Goal: Task Accomplishment & Management: Use online tool/utility

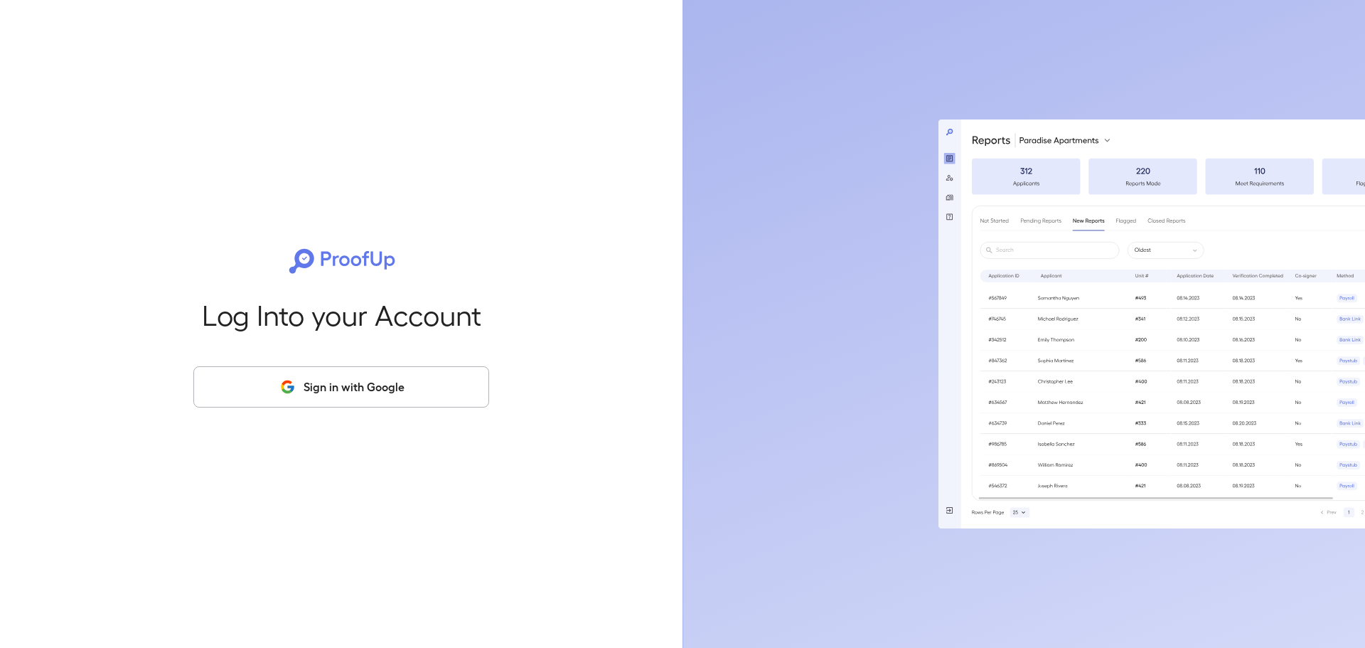
click at [419, 379] on button "Sign in with Google" at bounding box center [341, 386] width 296 height 41
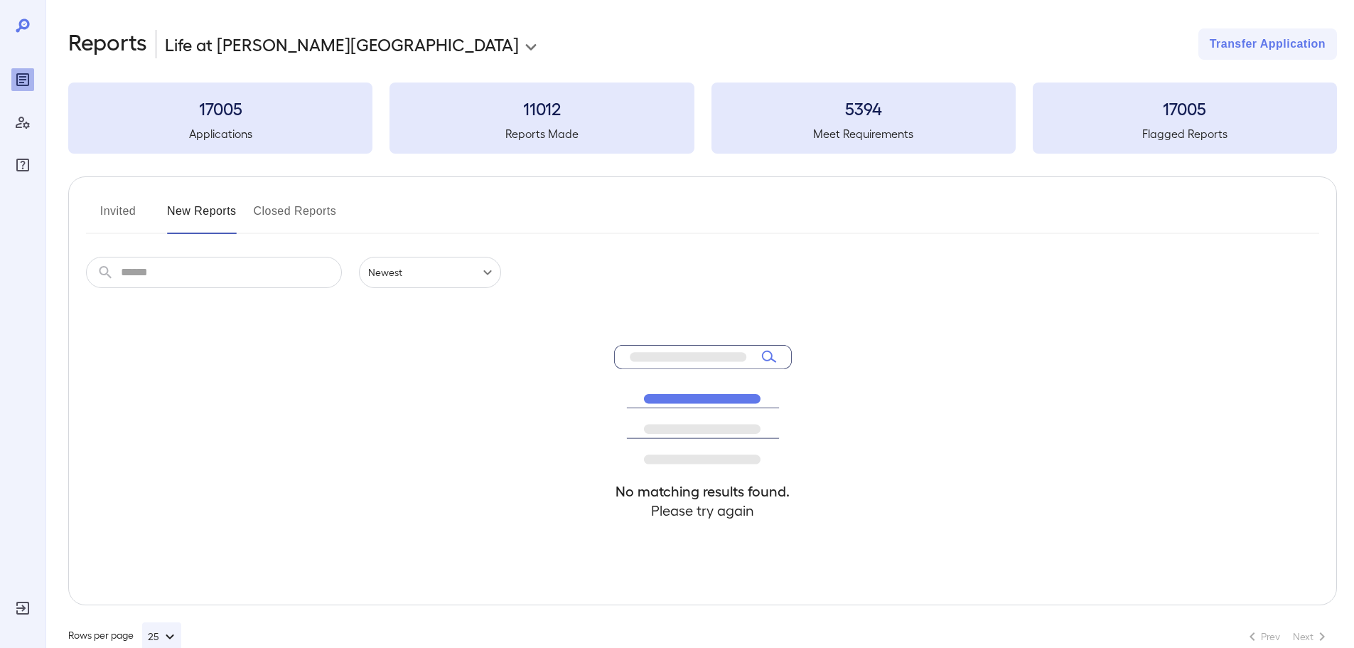
click at [116, 218] on button "Invited" at bounding box center [118, 217] width 64 height 34
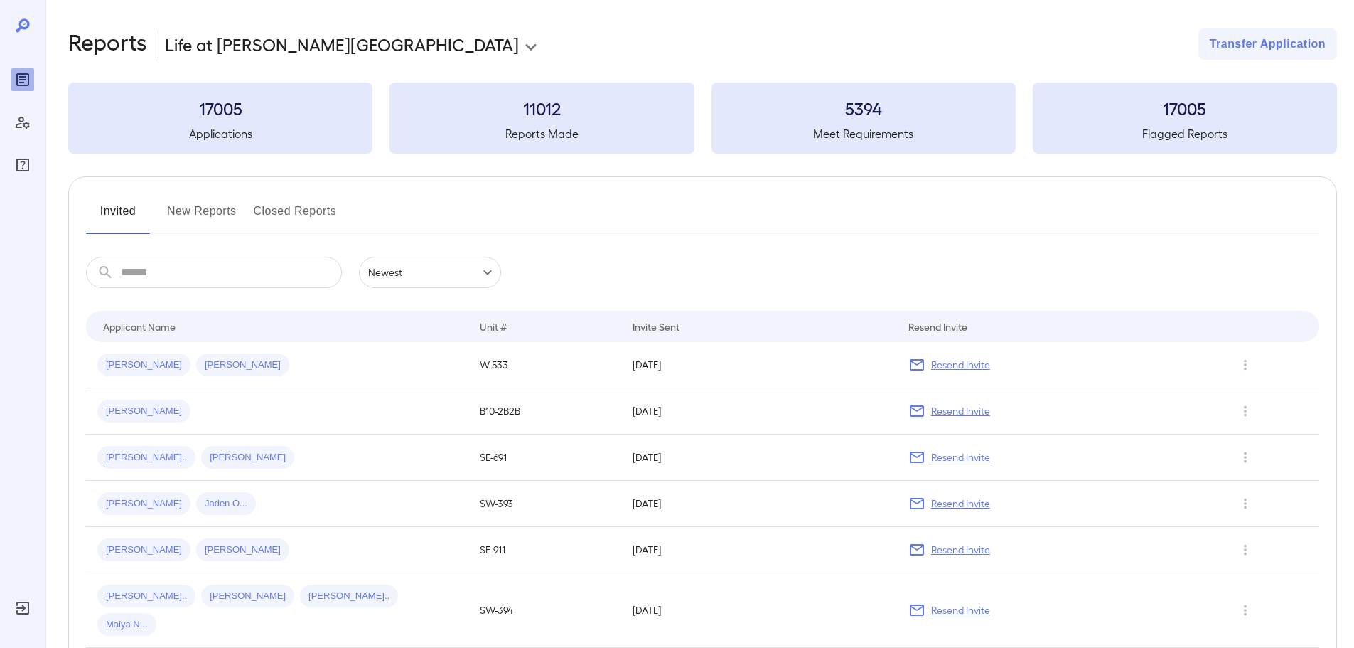
click at [223, 279] on input "text" at bounding box center [231, 272] width 221 height 31
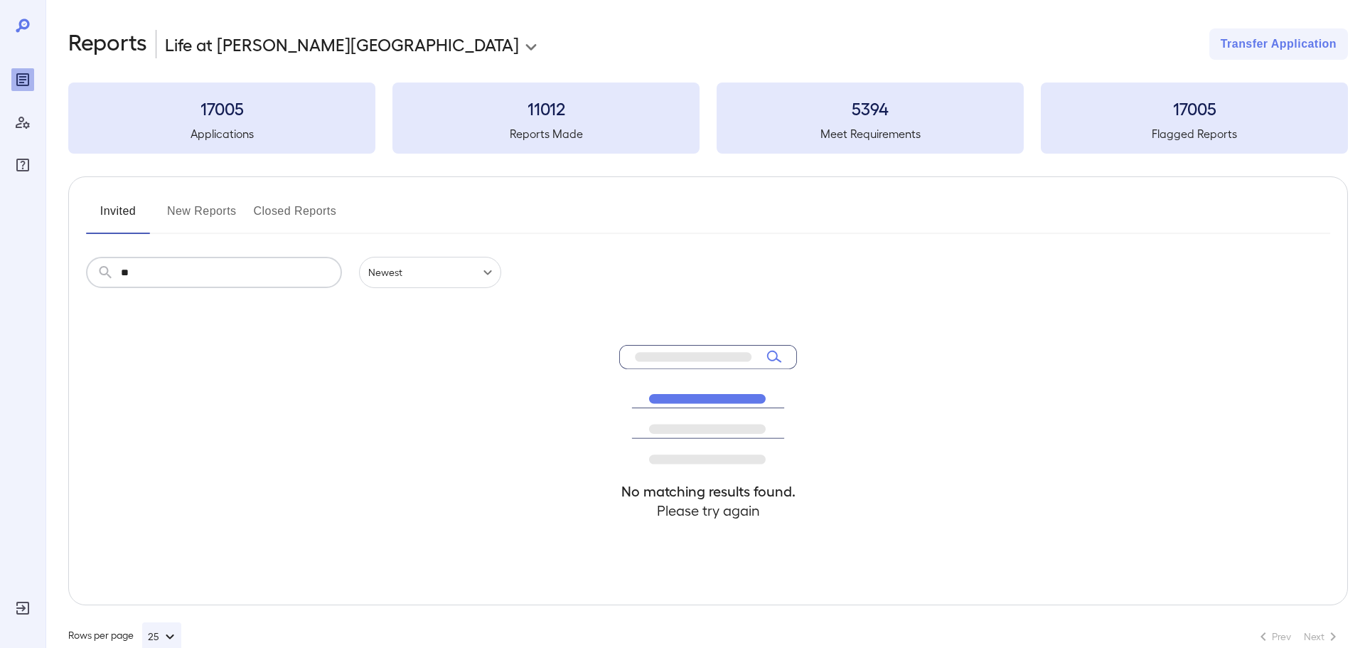
type input "*"
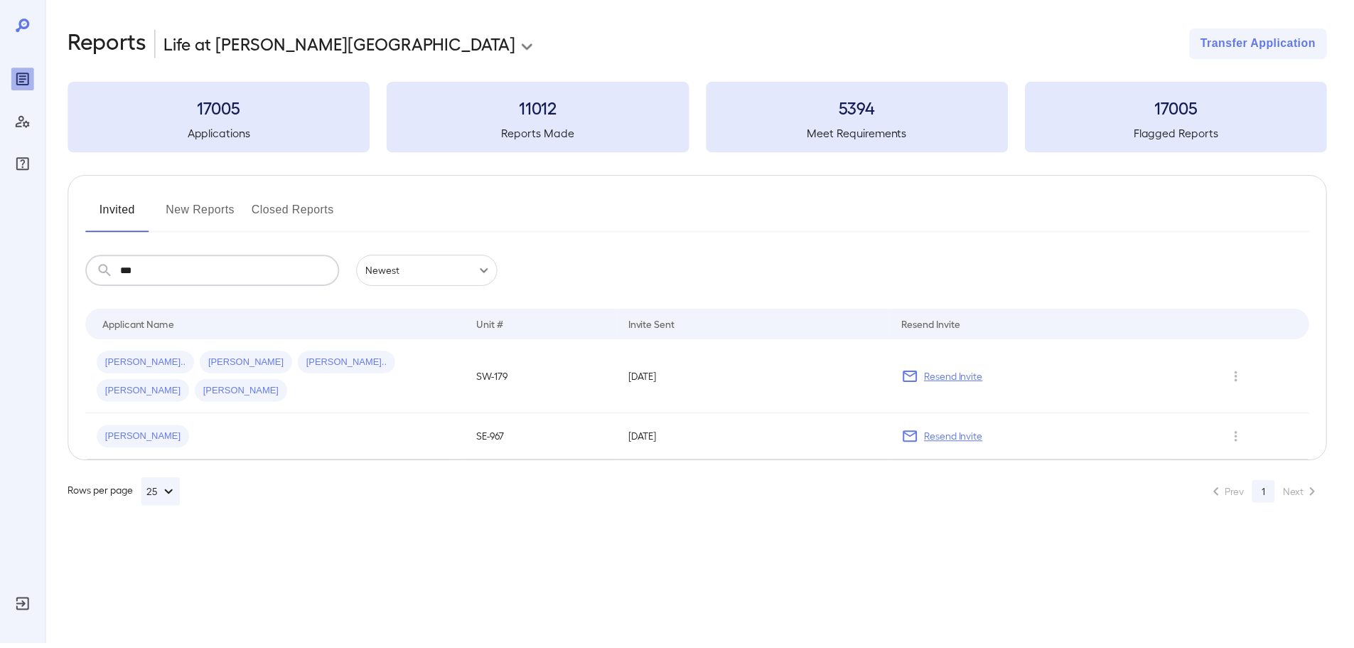
type input "****"
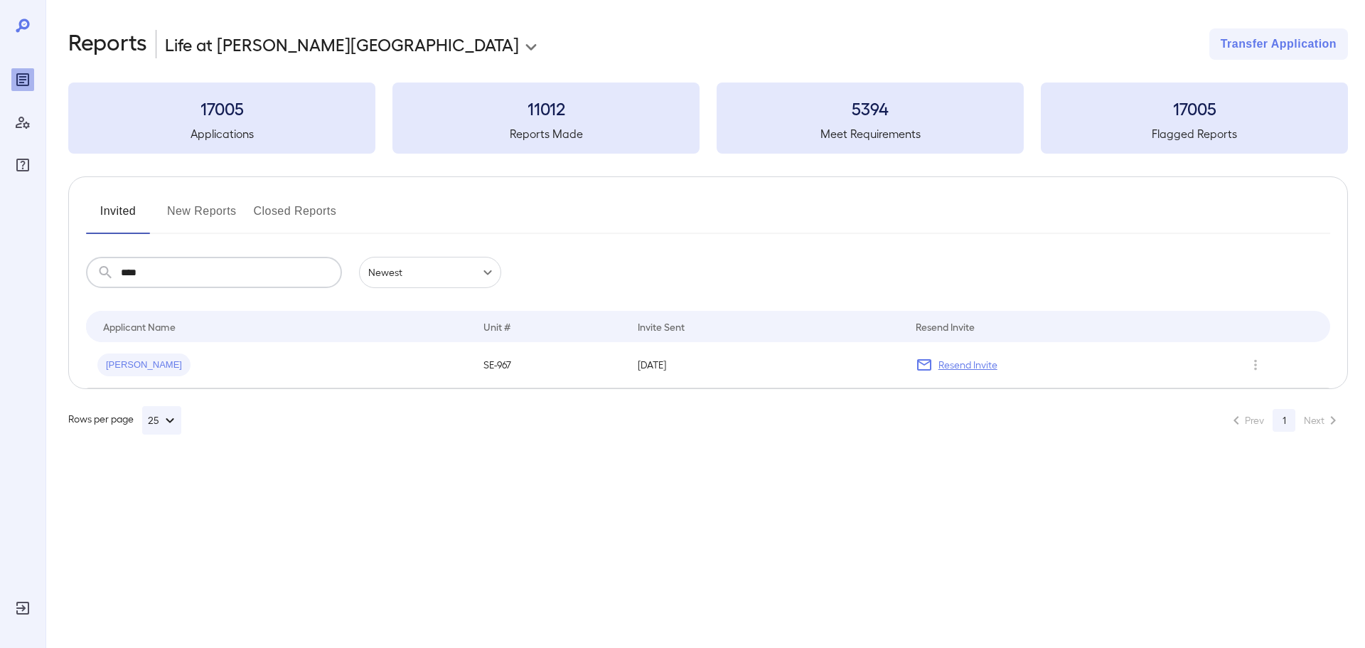
drag, startPoint x: 218, startPoint y: 274, endPoint x: 49, endPoint y: 269, distance: 168.6
click at [49, 269] on div "**********" at bounding box center [706, 231] width 1320 height 463
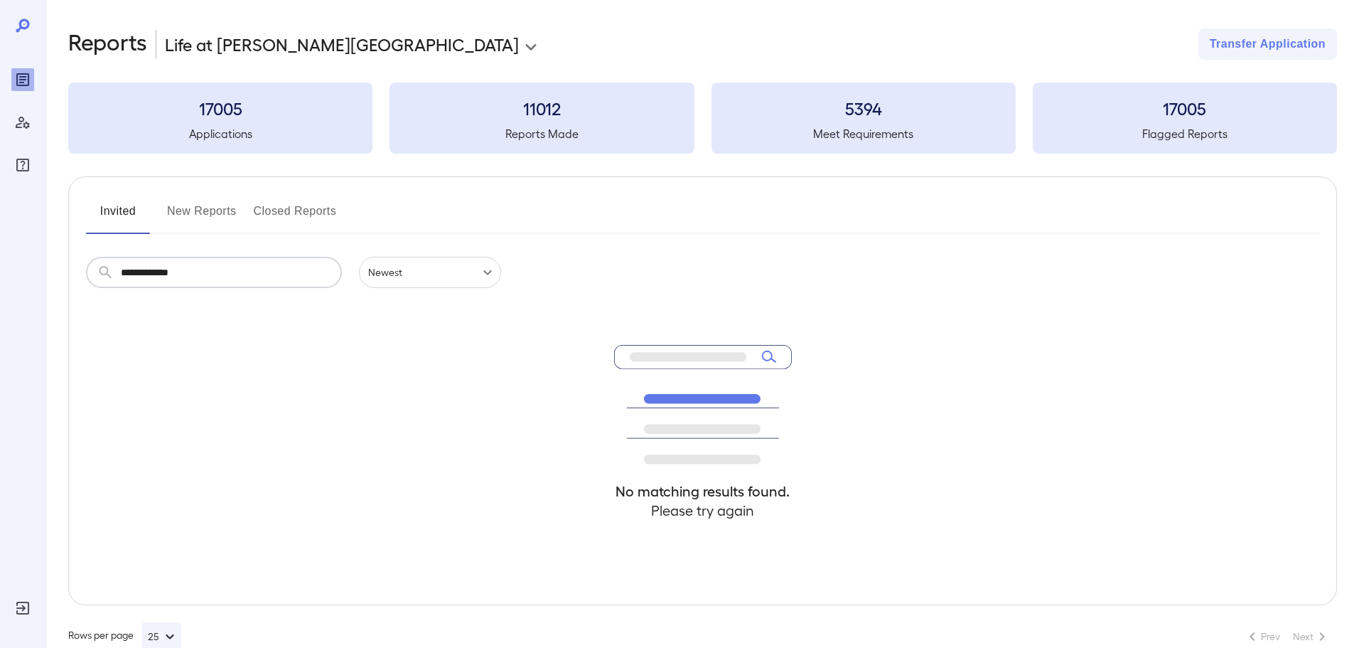
type input "**********"
click at [271, 205] on button "Closed Reports" at bounding box center [295, 217] width 83 height 34
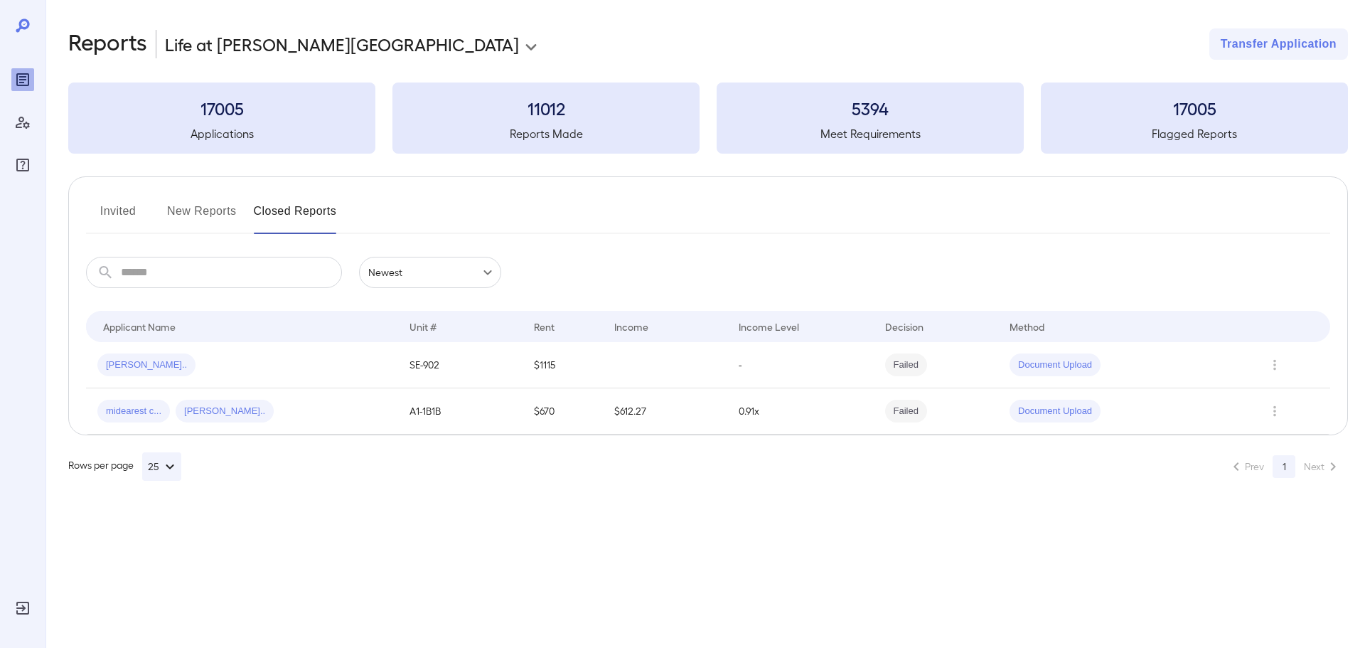
click at [214, 213] on button "New Reports" at bounding box center [202, 217] width 70 height 34
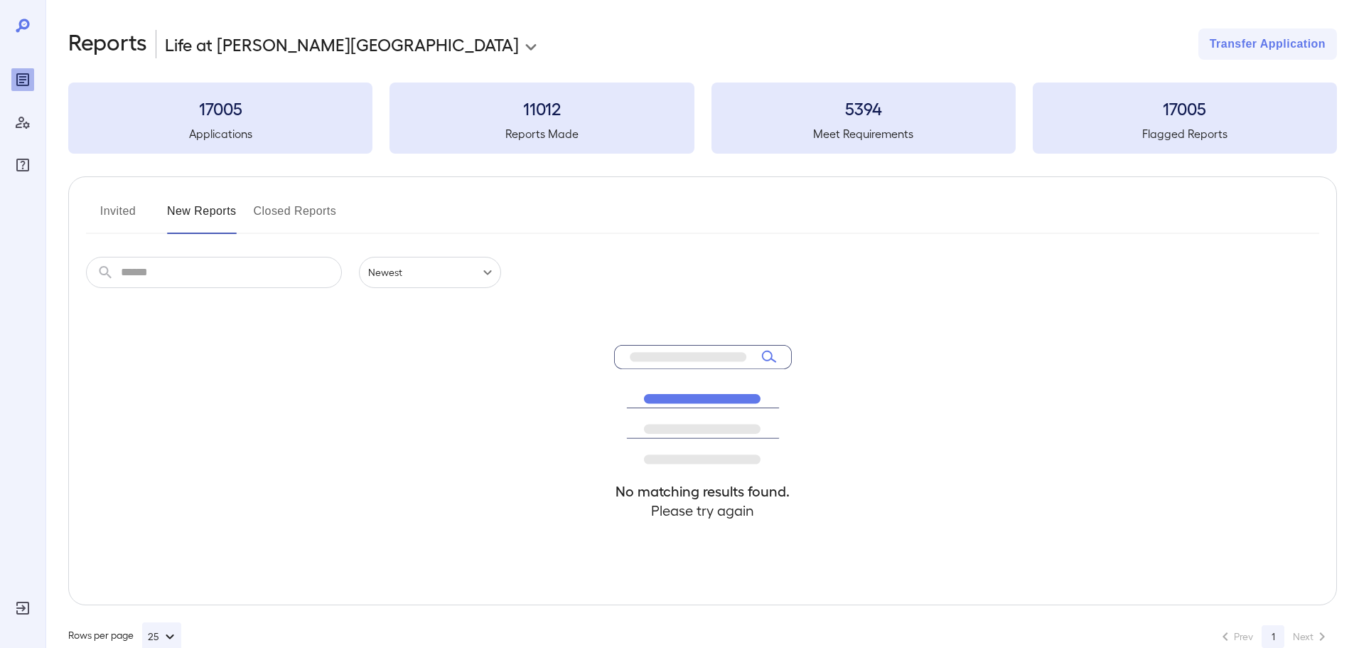
click at [124, 208] on button "Invited" at bounding box center [118, 217] width 64 height 34
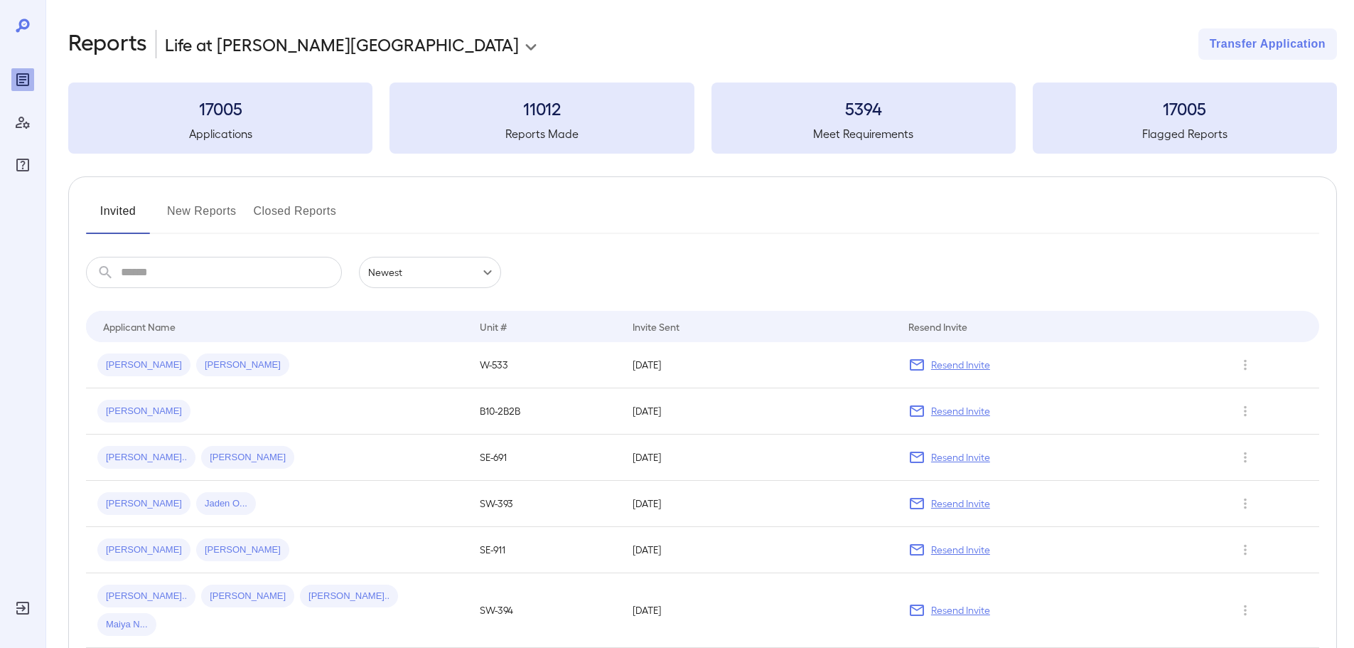
click at [186, 202] on button "New Reports" at bounding box center [202, 217] width 70 height 34
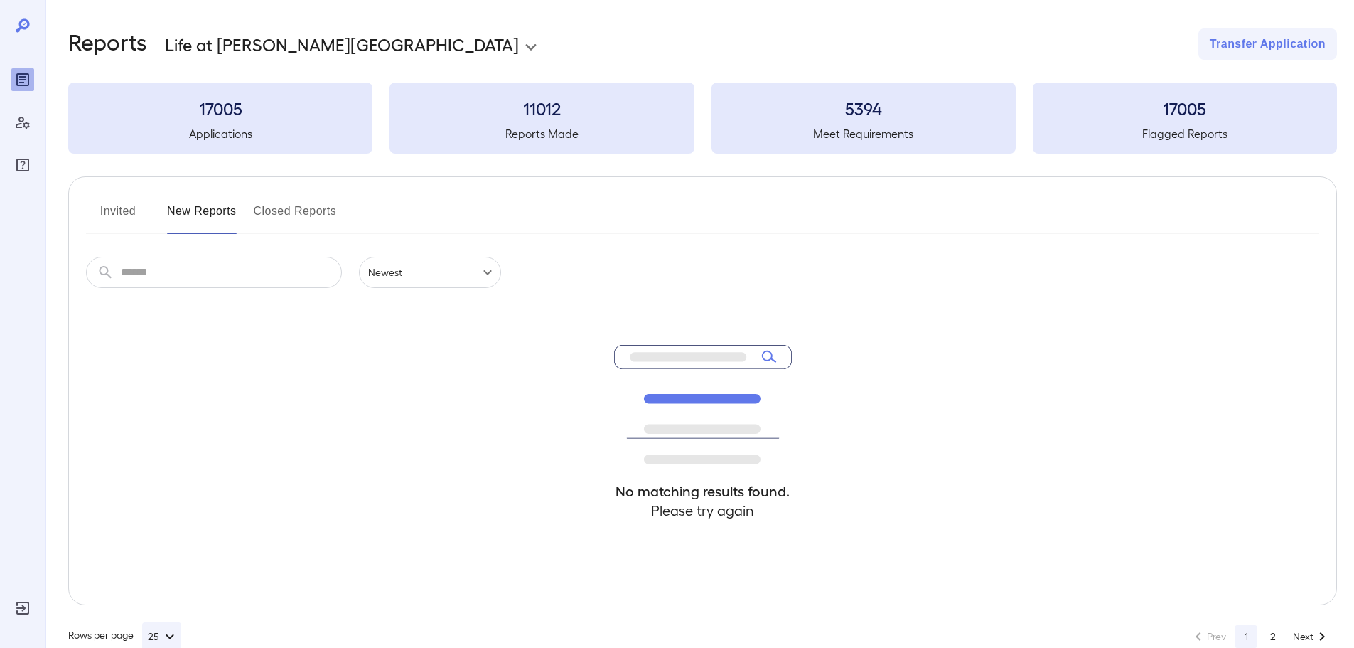
click at [304, 212] on button "Closed Reports" at bounding box center [295, 217] width 83 height 34
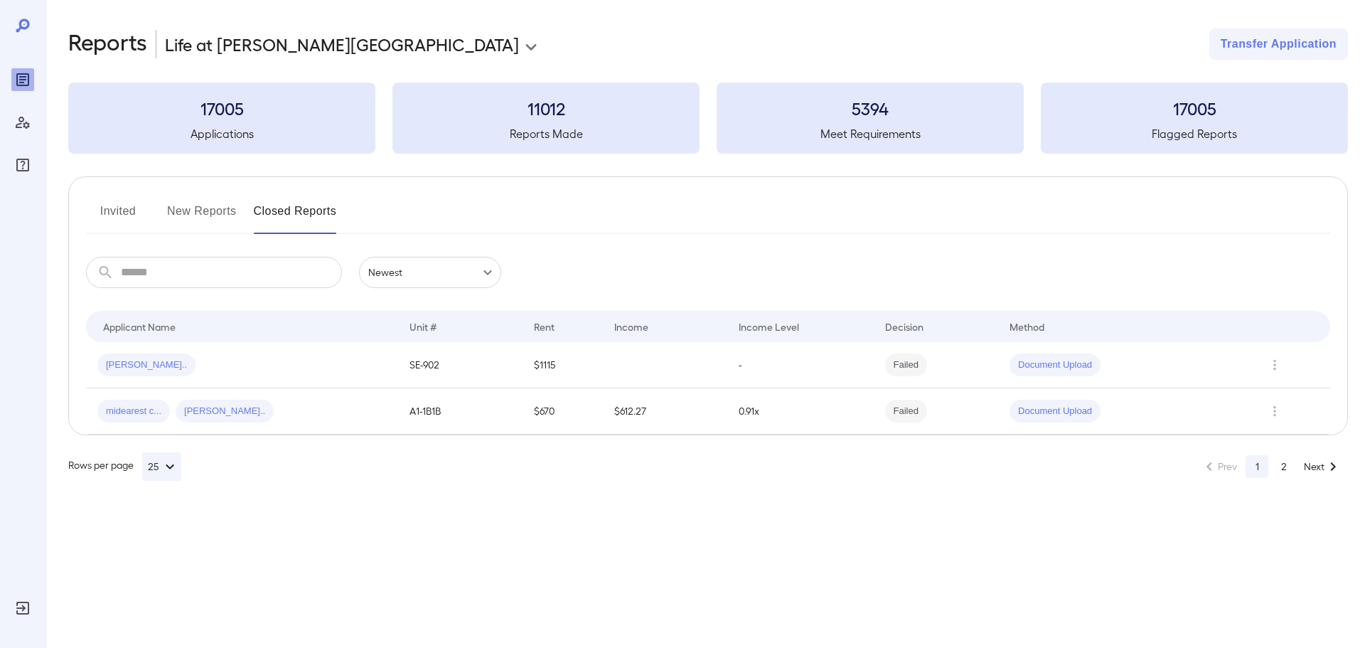
click at [223, 224] on button "New Reports" at bounding box center [202, 217] width 70 height 34
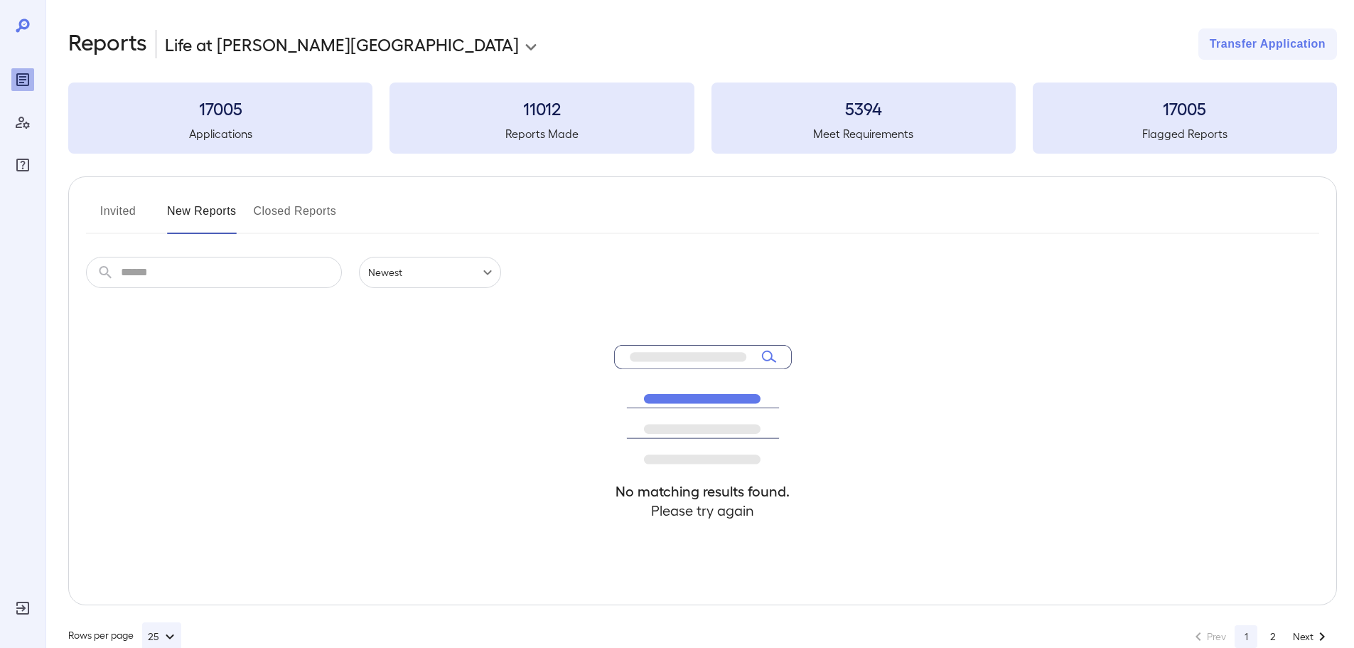
click at [124, 210] on button "Invited" at bounding box center [118, 217] width 64 height 34
click at [417, 277] on body "**********" at bounding box center [682, 324] width 1365 height 648
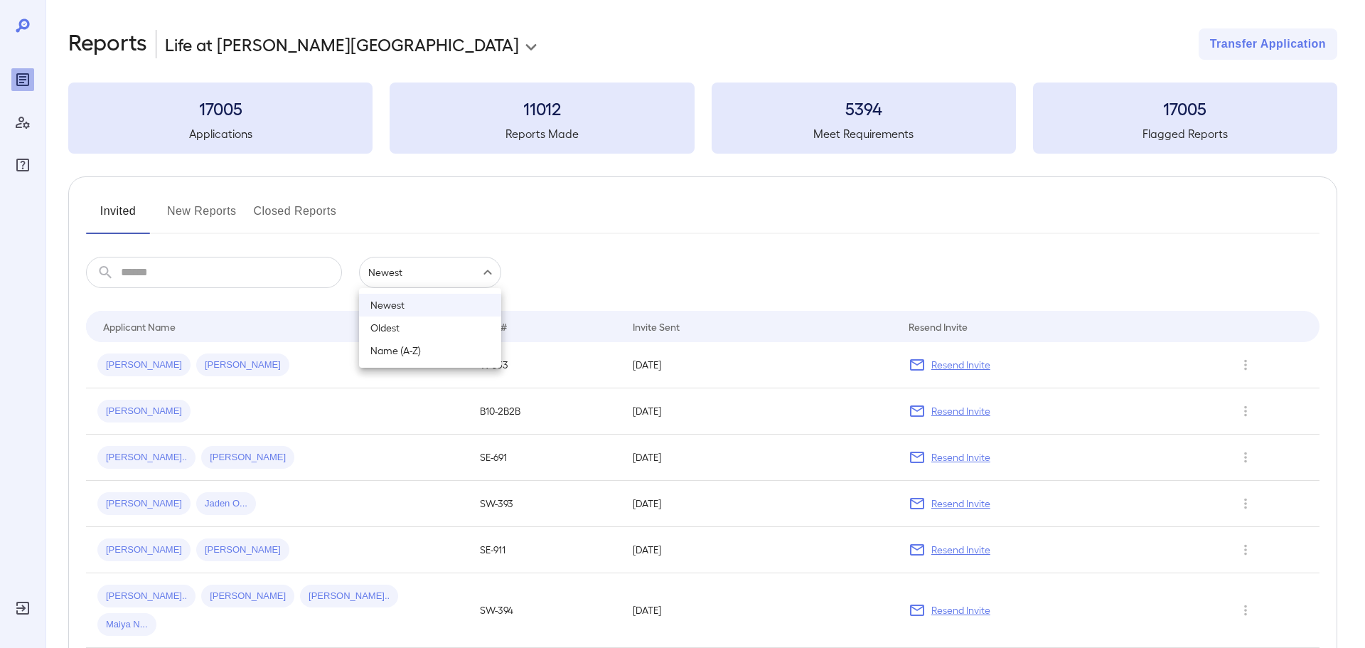
click at [261, 126] on div at bounding box center [682, 324] width 1365 height 648
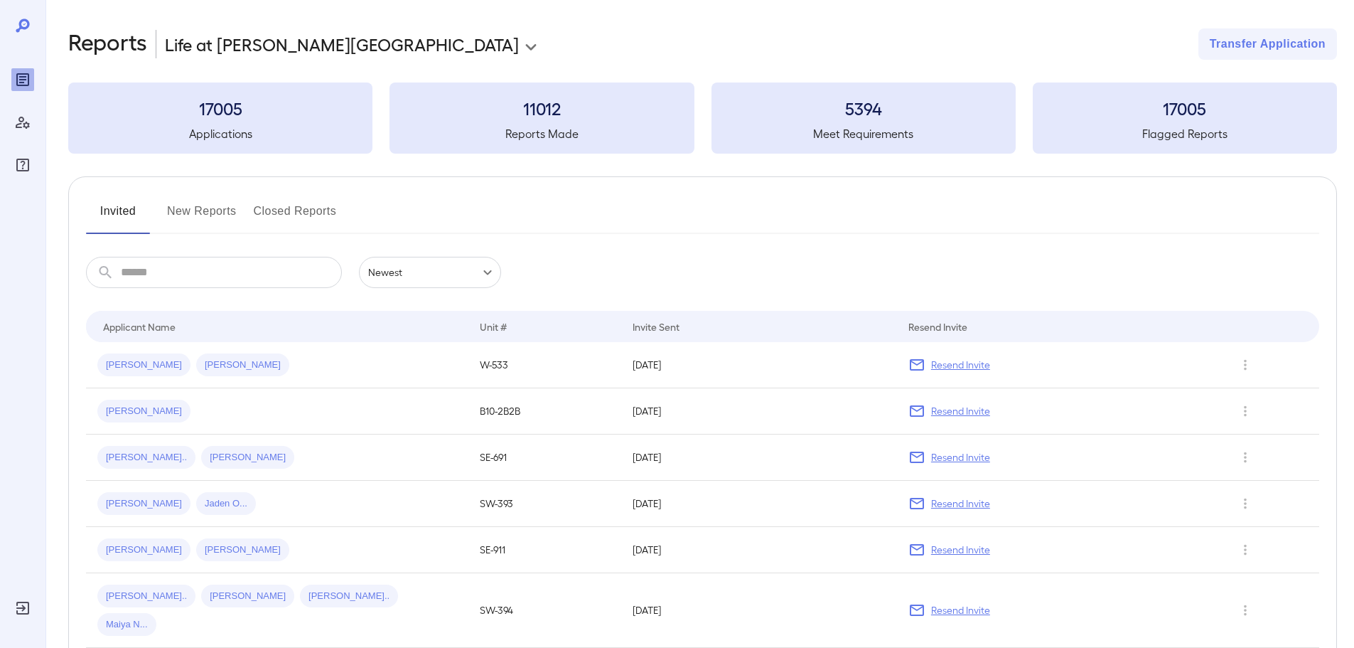
click at [188, 267] on input "text" at bounding box center [231, 272] width 221 height 31
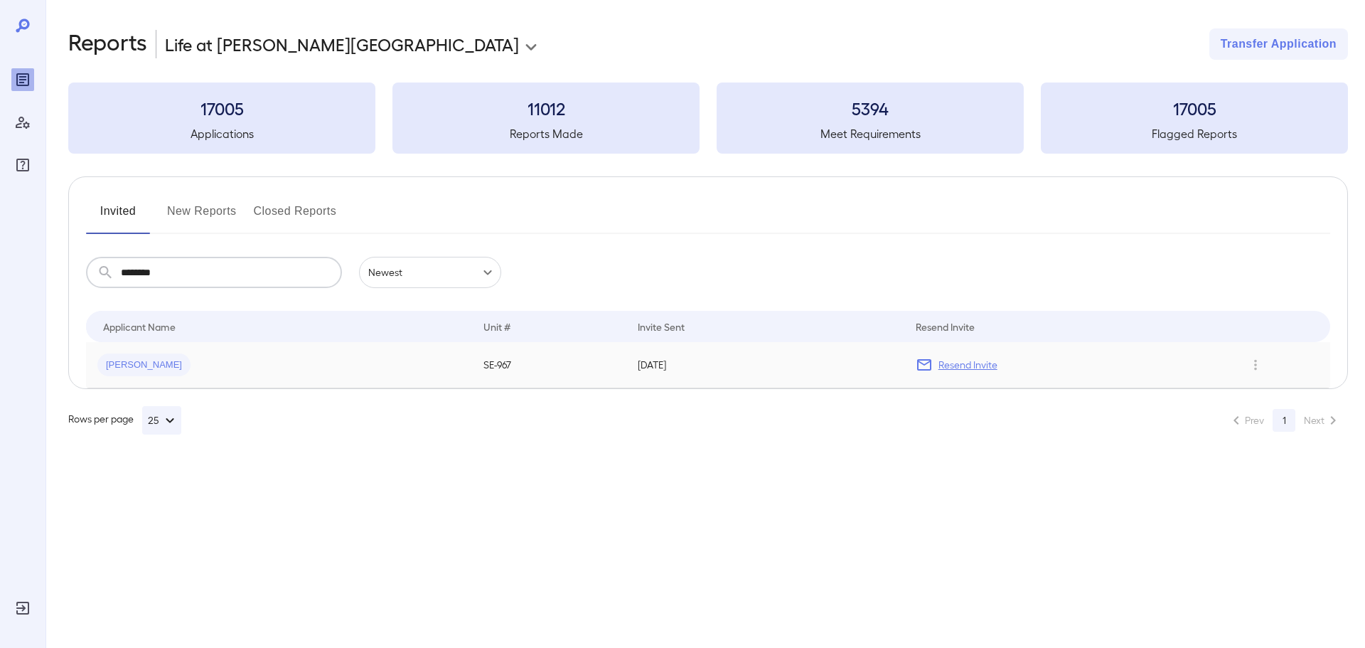
type input "********"
click at [154, 363] on span "[PERSON_NAME]" at bounding box center [143, 365] width 93 height 14
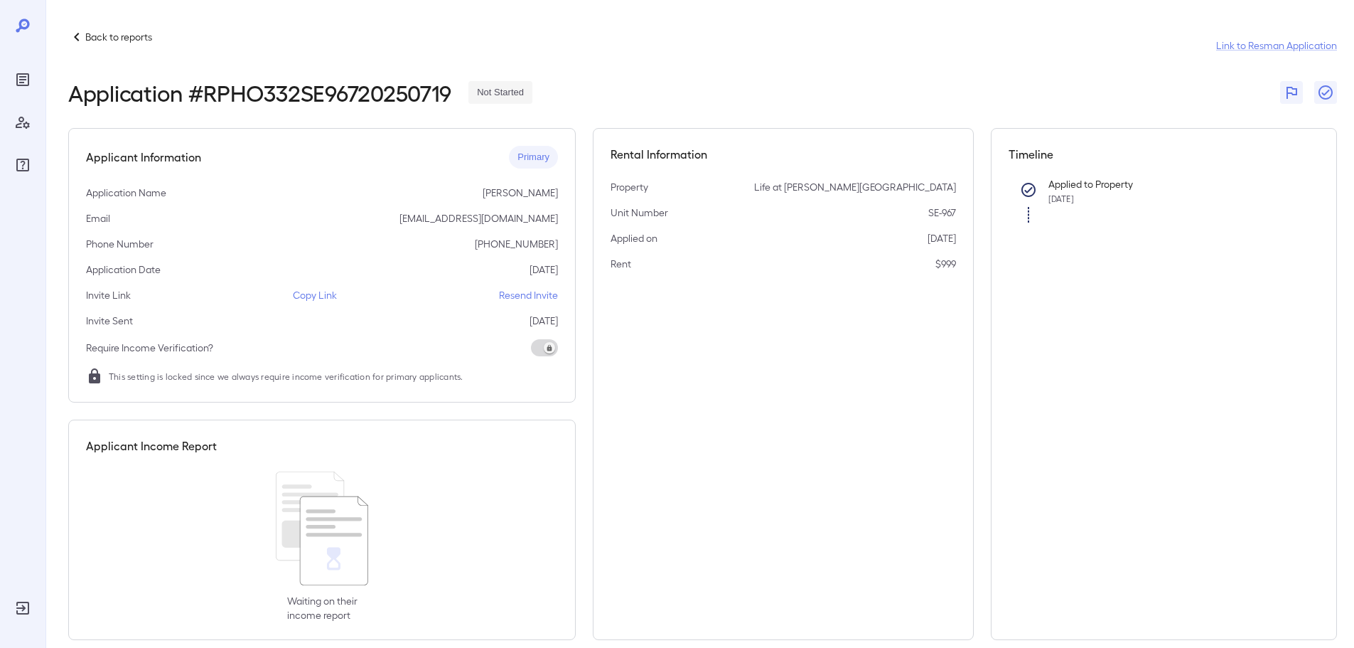
click at [18, 29] on icon at bounding box center [23, 25] width 14 height 14
click at [119, 40] on p "Back to reports" at bounding box center [118, 37] width 67 height 14
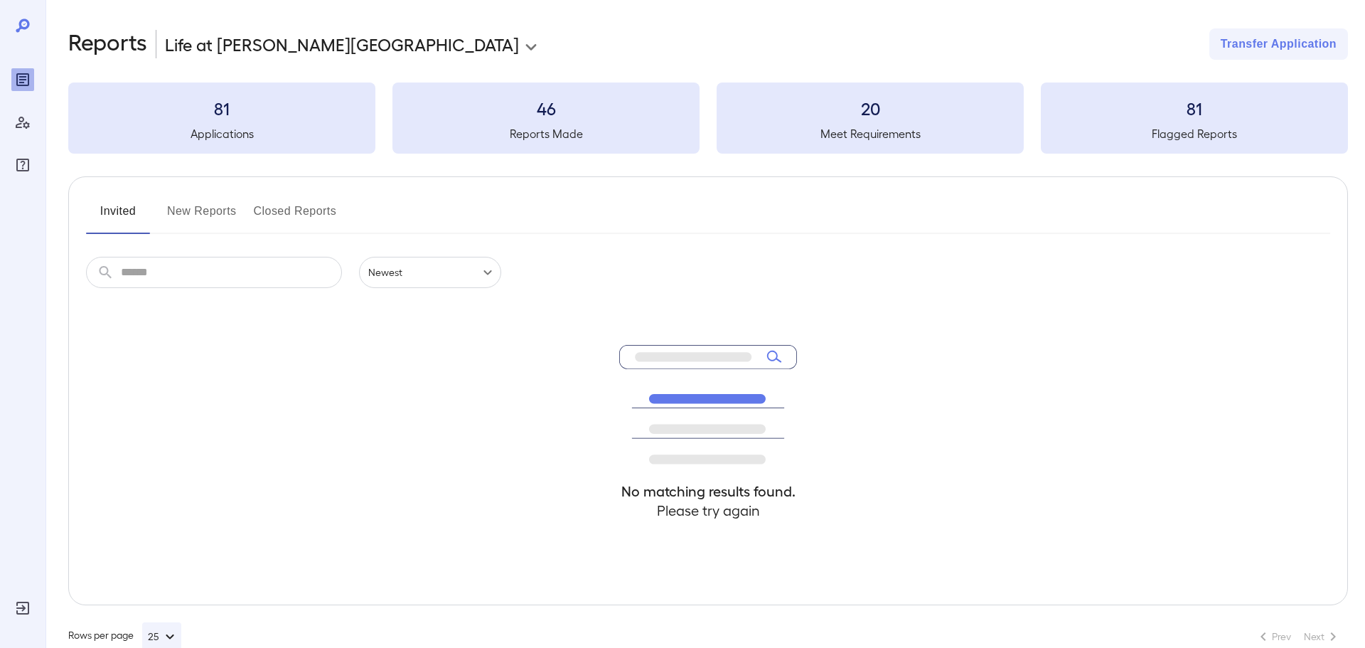
click at [297, 50] on body "**********" at bounding box center [682, 324] width 1365 height 648
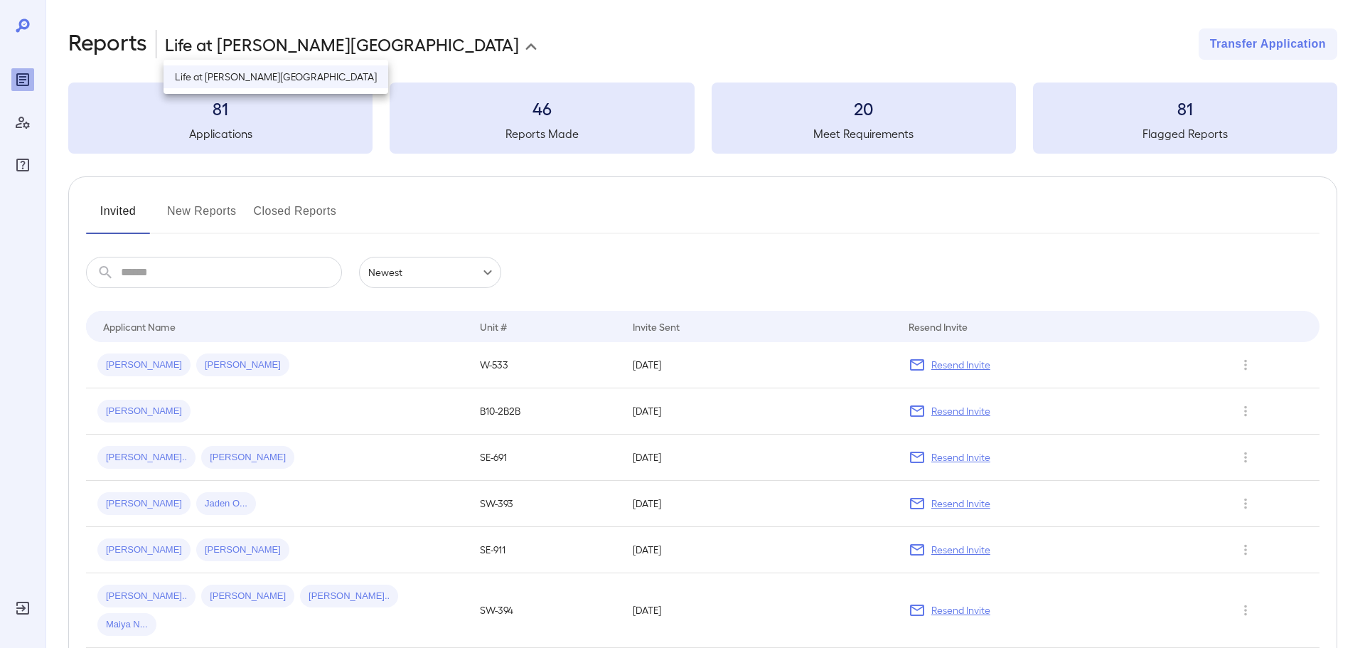
click at [276, 85] on li "Life at [PERSON_NAME][GEOGRAPHIC_DATA]" at bounding box center [276, 76] width 225 height 23
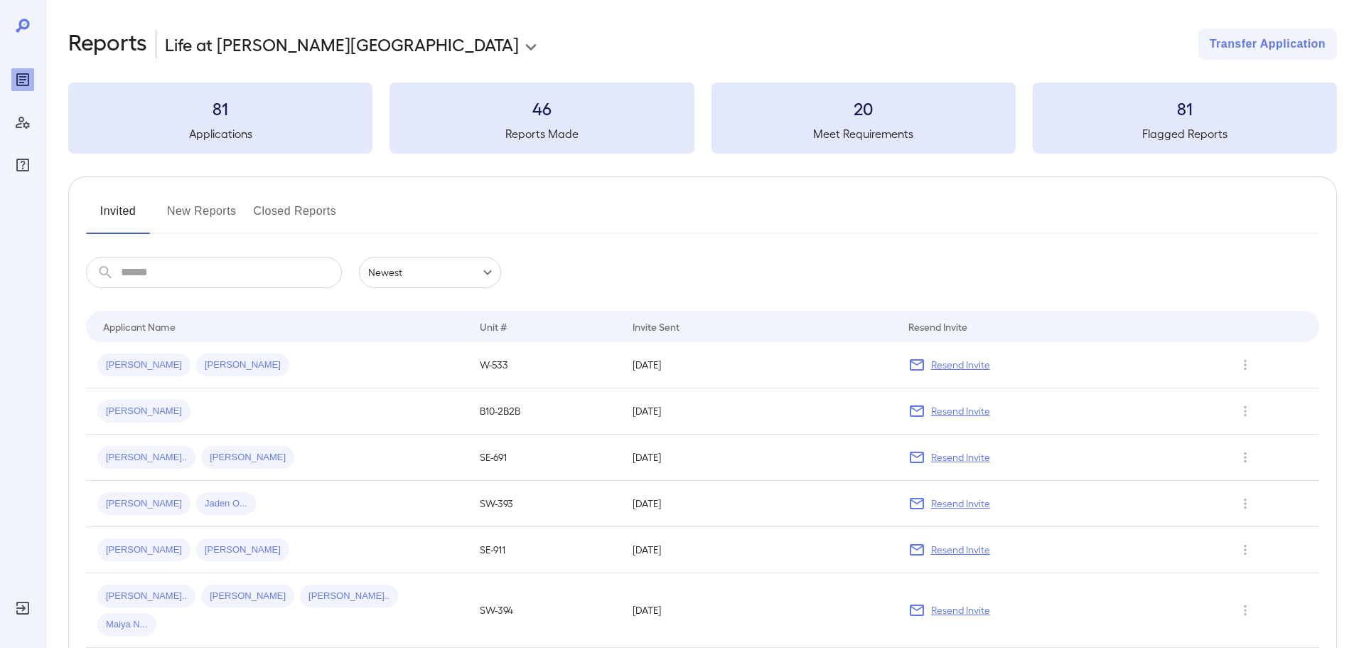
click at [119, 45] on h2 "Reports" at bounding box center [107, 43] width 79 height 31
click at [28, 132] on div "Manage Users" at bounding box center [22, 122] width 23 height 23
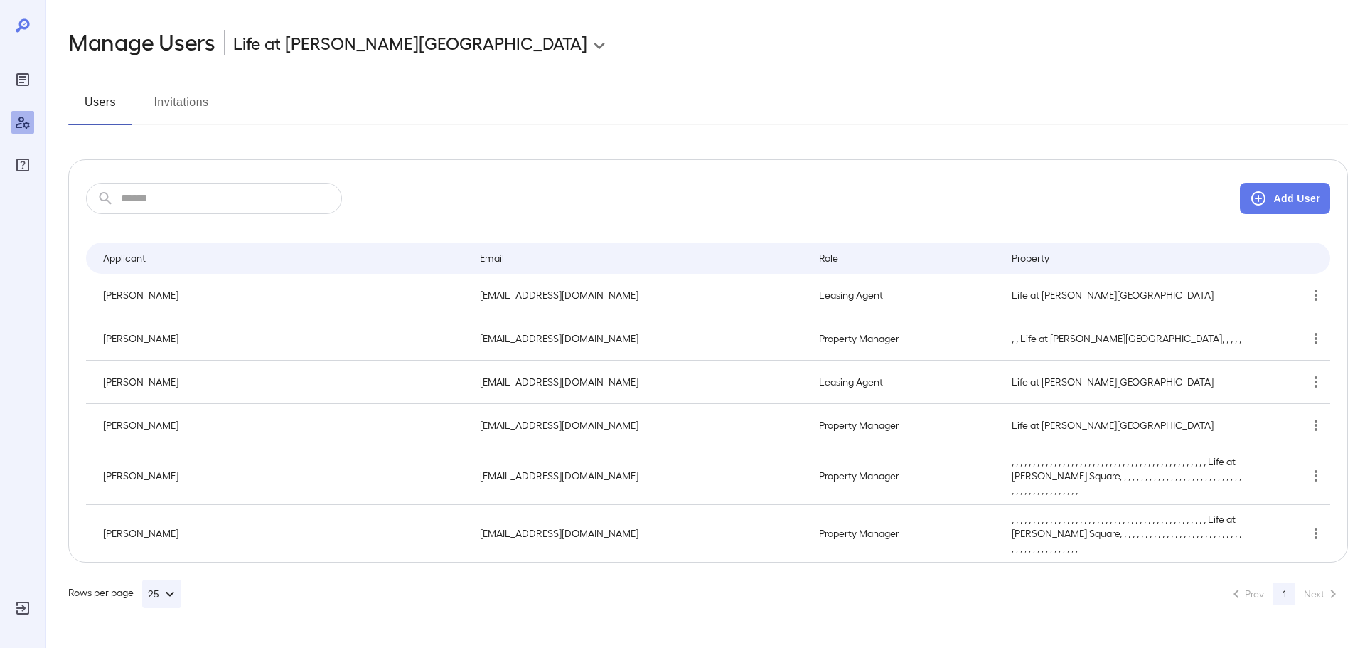
click at [193, 104] on button "Invitations" at bounding box center [181, 108] width 64 height 34
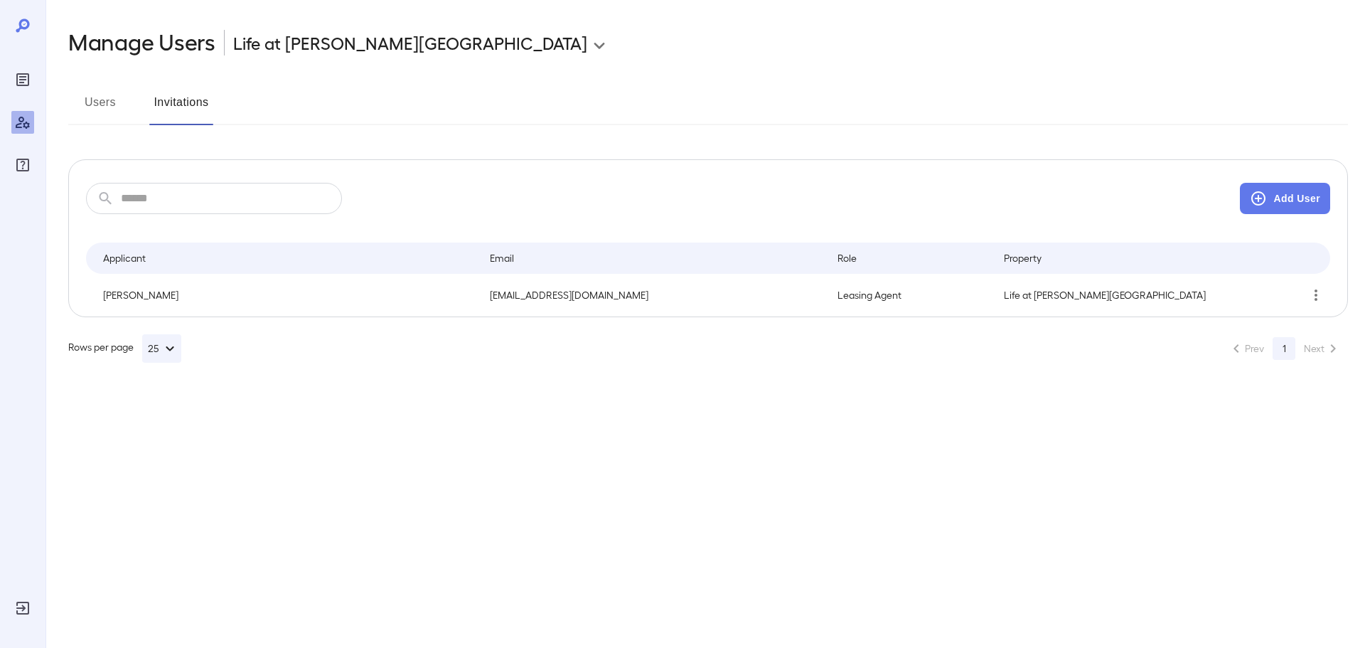
click at [103, 105] on button "Users" at bounding box center [100, 108] width 64 height 34
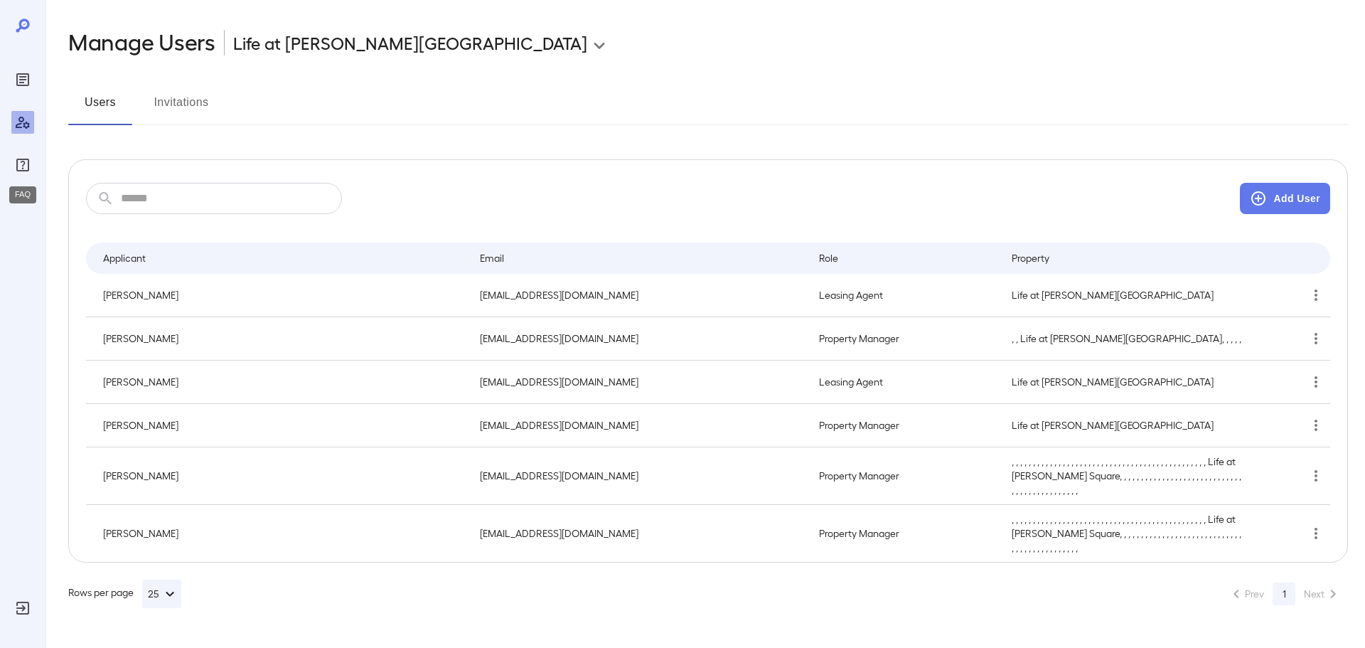
click at [19, 164] on icon "FAQ" at bounding box center [22, 164] width 17 height 17
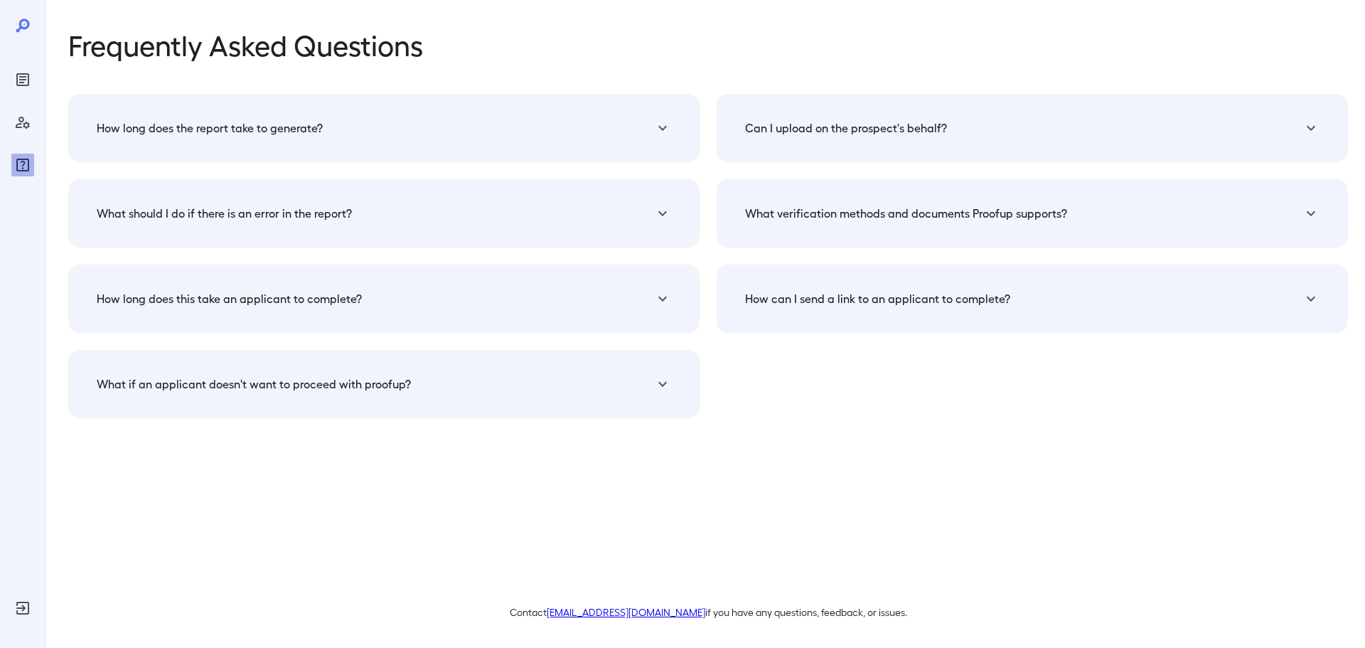
click at [323, 137] on h5 "How can I send a link to an applicant to complete?" at bounding box center [210, 127] width 226 height 17
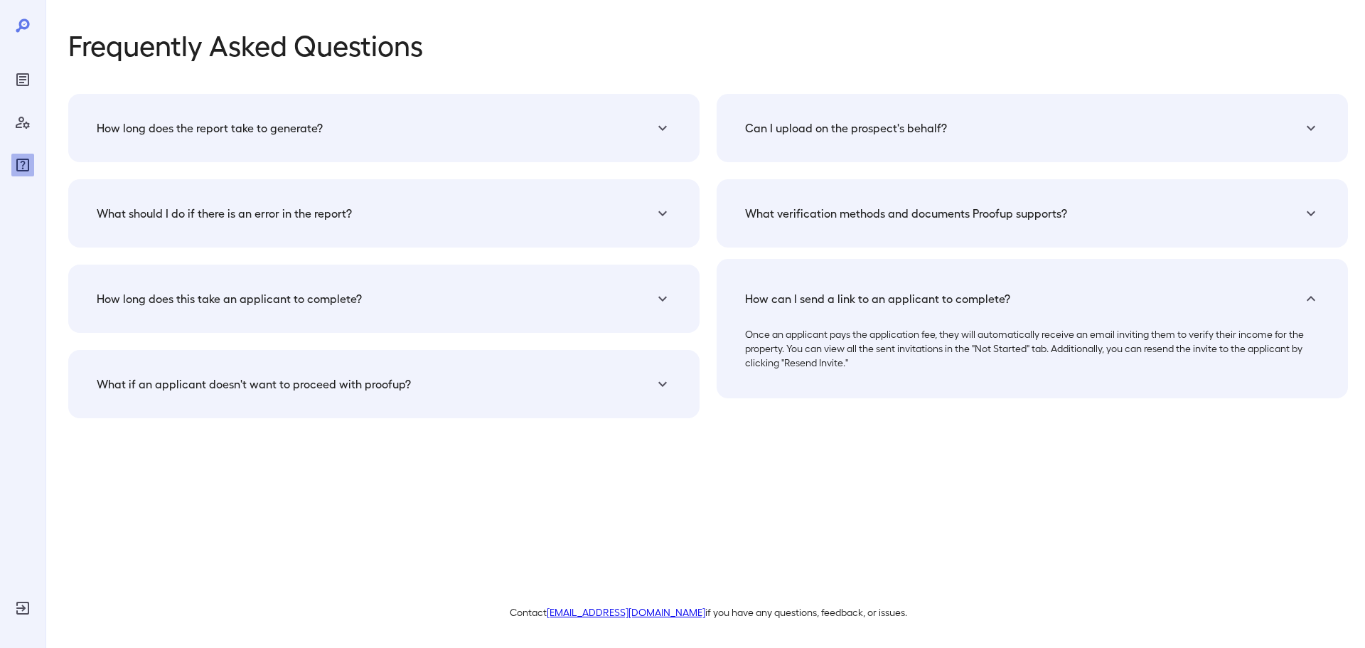
click at [12, 118] on div "Manage Users" at bounding box center [22, 122] width 23 height 23
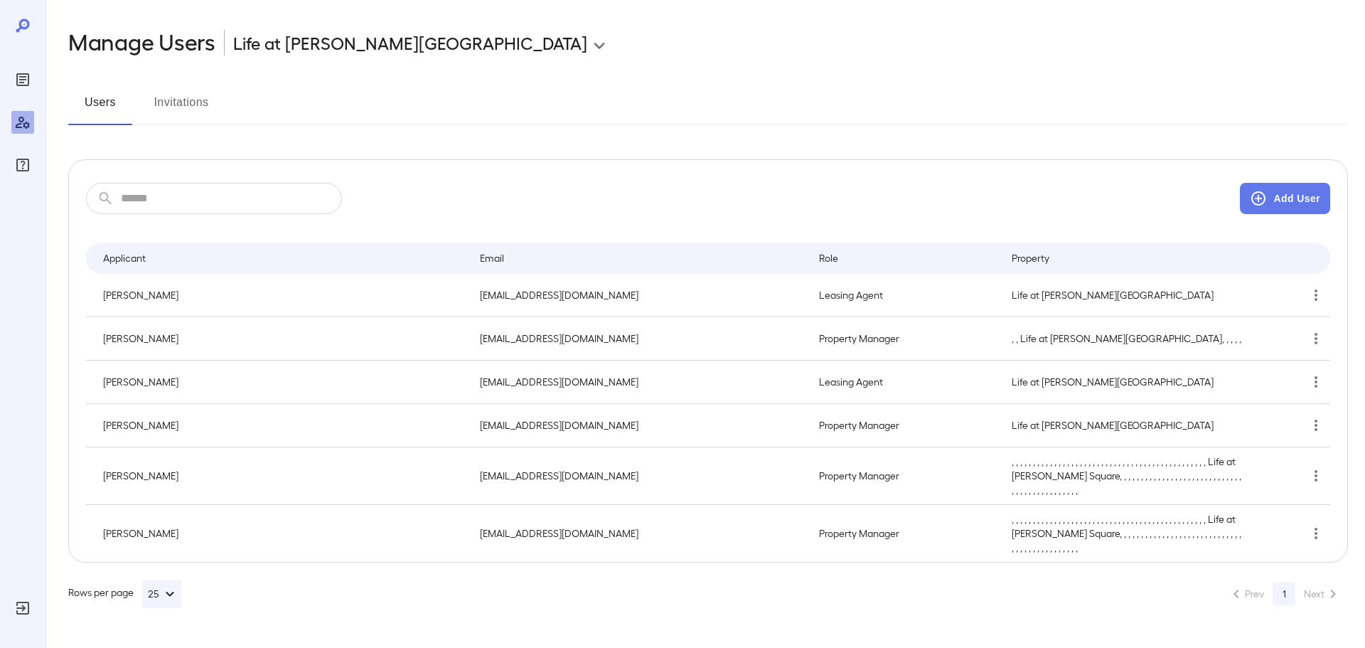
click at [16, 26] on icon at bounding box center [22, 25] width 17 height 17
click at [21, 22] on icon at bounding box center [23, 25] width 14 height 14
click at [16, 79] on icon "Reports" at bounding box center [22, 79] width 17 height 17
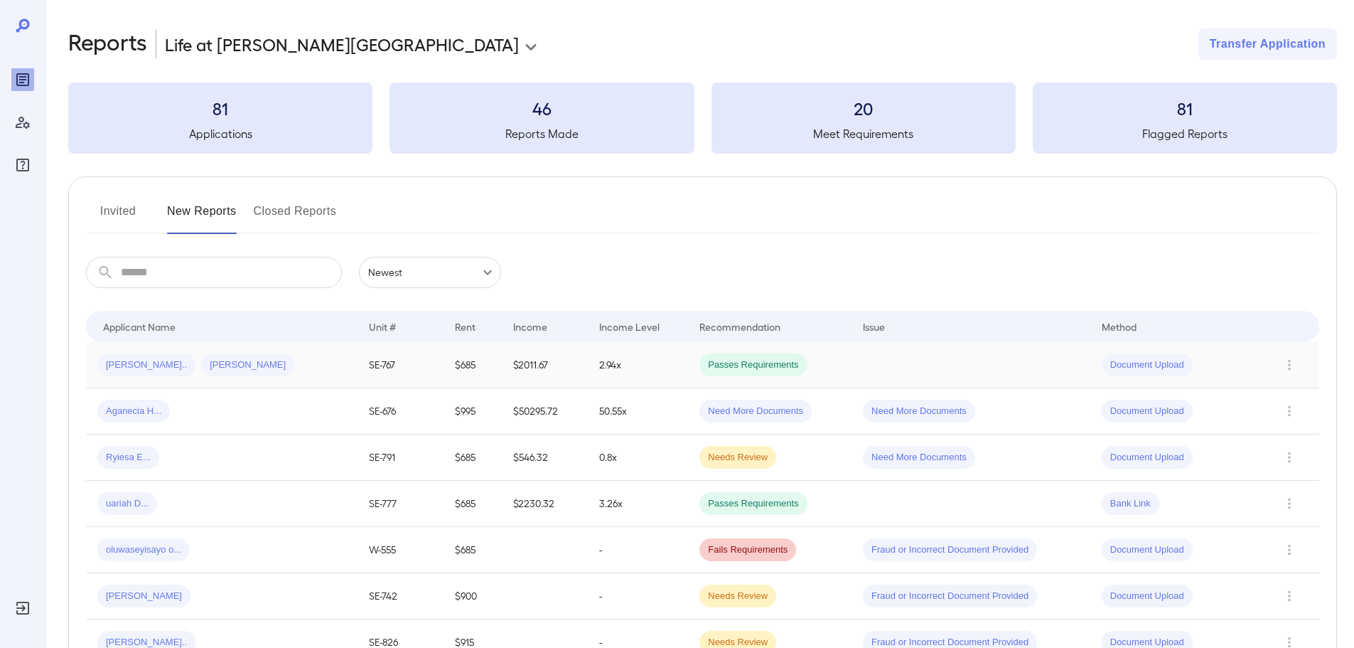
click at [263, 365] on div "[PERSON_NAME].. [PERSON_NAME]" at bounding box center [221, 364] width 249 height 23
